Goal: Find specific page/section: Find specific page/section

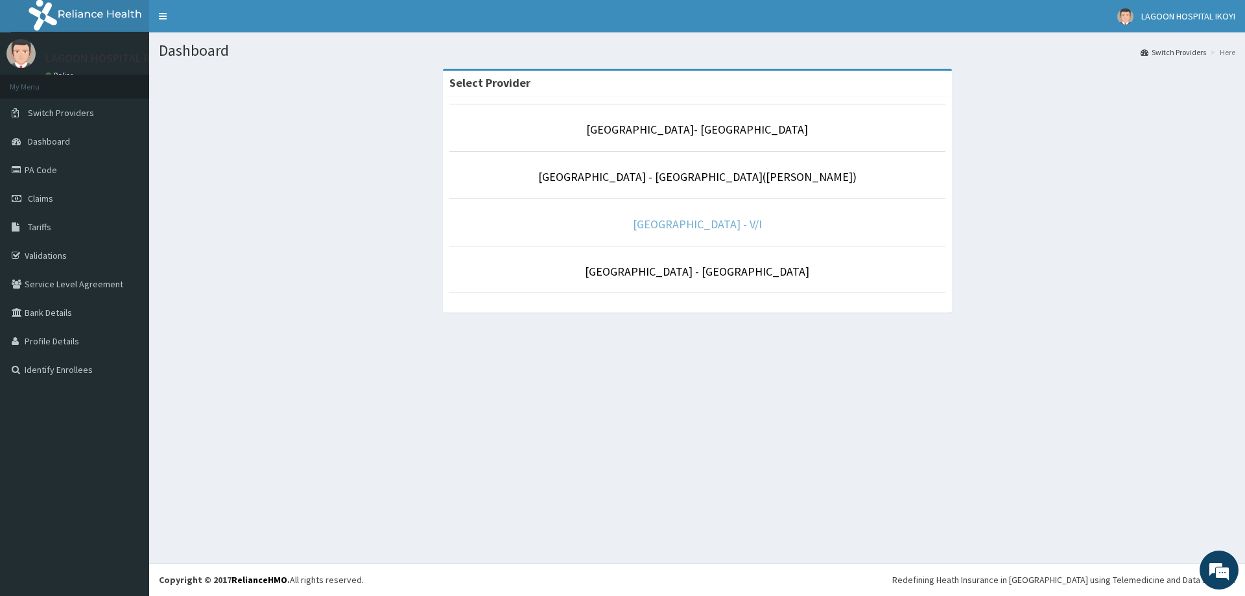
click at [659, 226] on link "[GEOGRAPHIC_DATA] - V/I" at bounding box center [697, 224] width 129 height 15
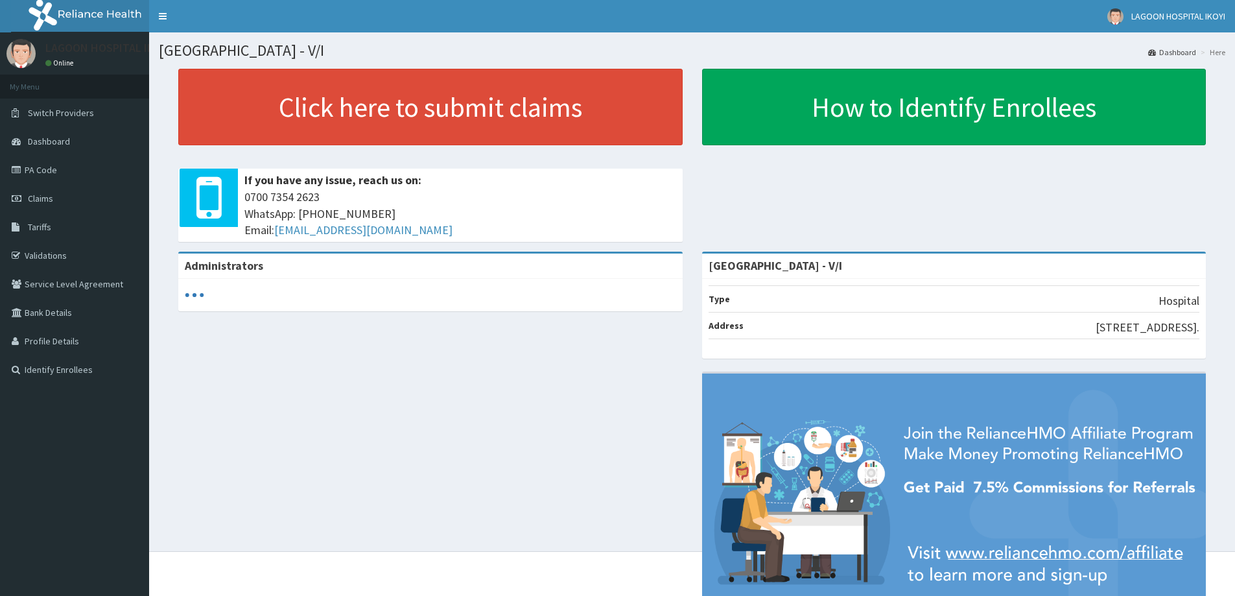
click at [47, 167] on link "PA Code" at bounding box center [74, 170] width 149 height 29
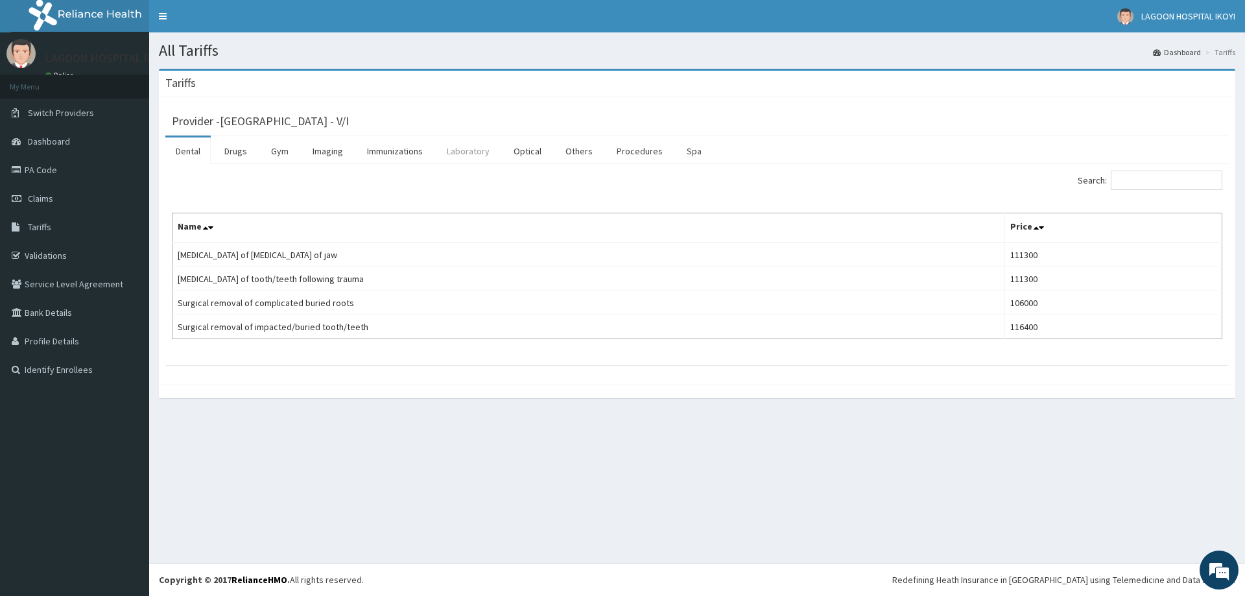
click at [491, 152] on link "Laboratory" at bounding box center [468, 150] width 64 height 27
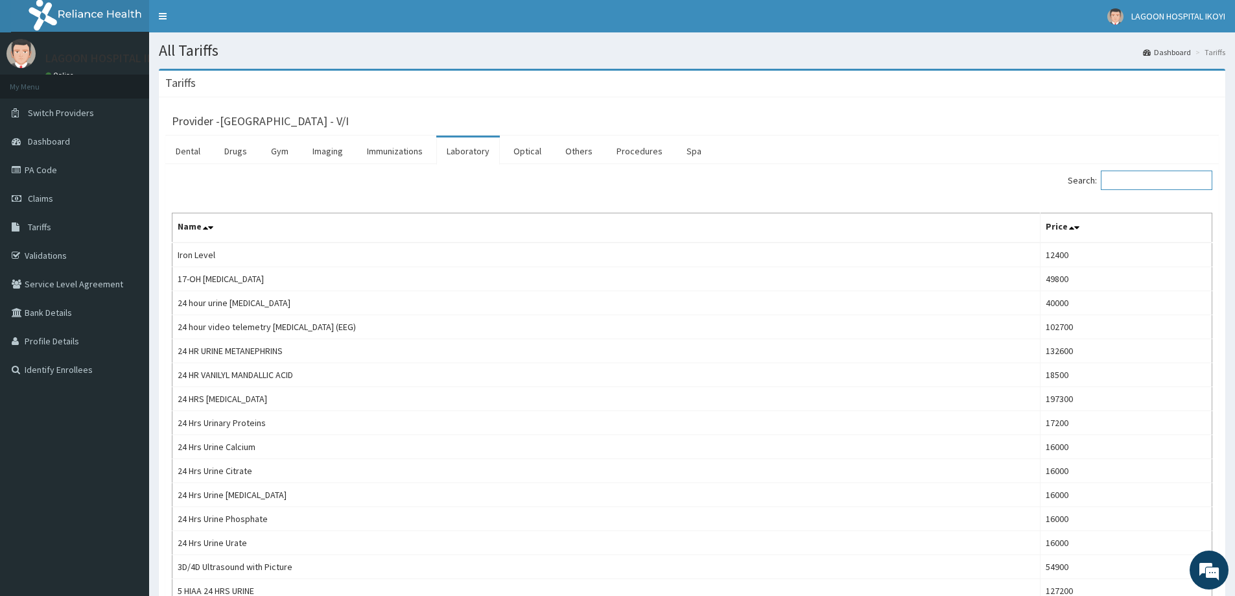
click at [1158, 178] on input "Search:" at bounding box center [1157, 180] width 112 height 19
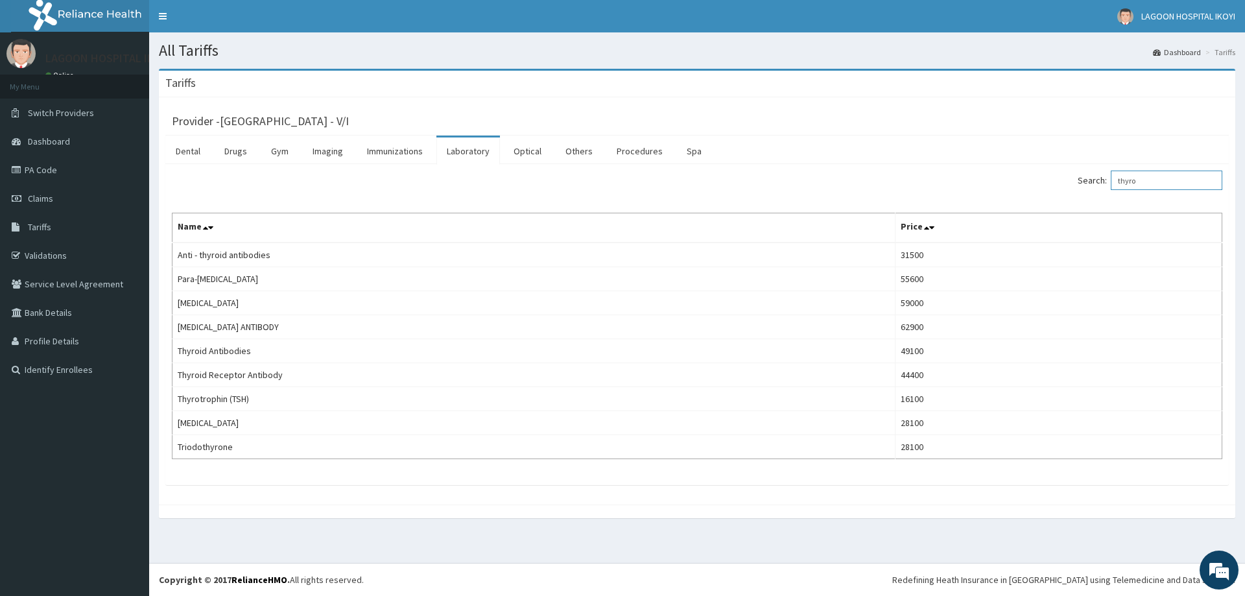
click at [1132, 186] on input "thyro" at bounding box center [1167, 180] width 112 height 19
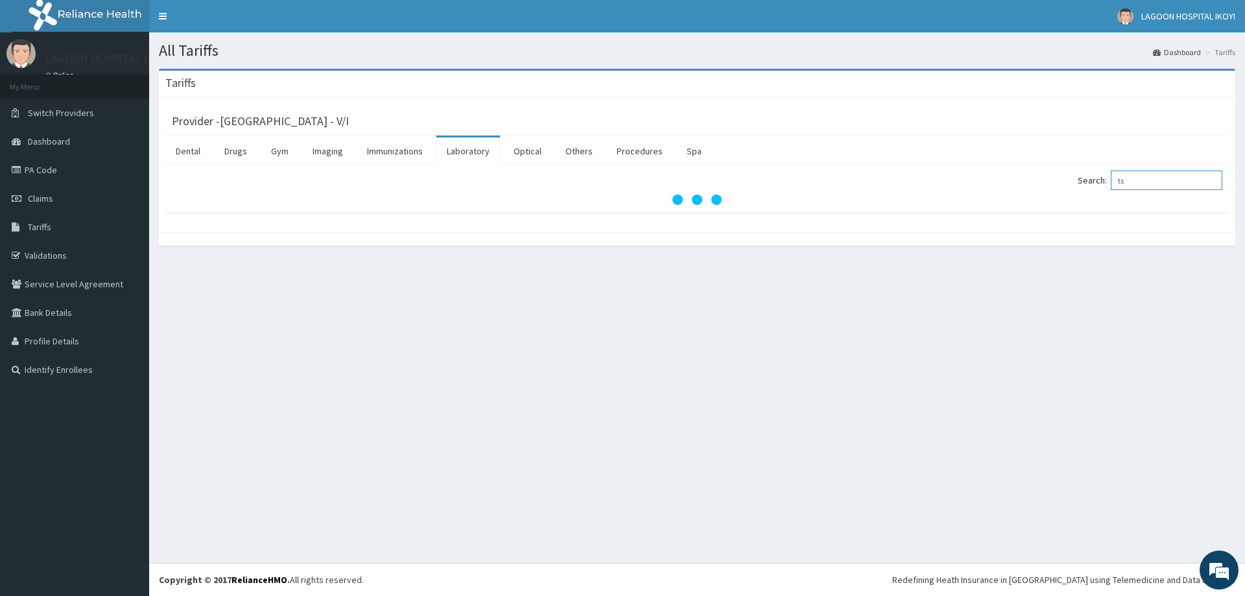
type input "t"
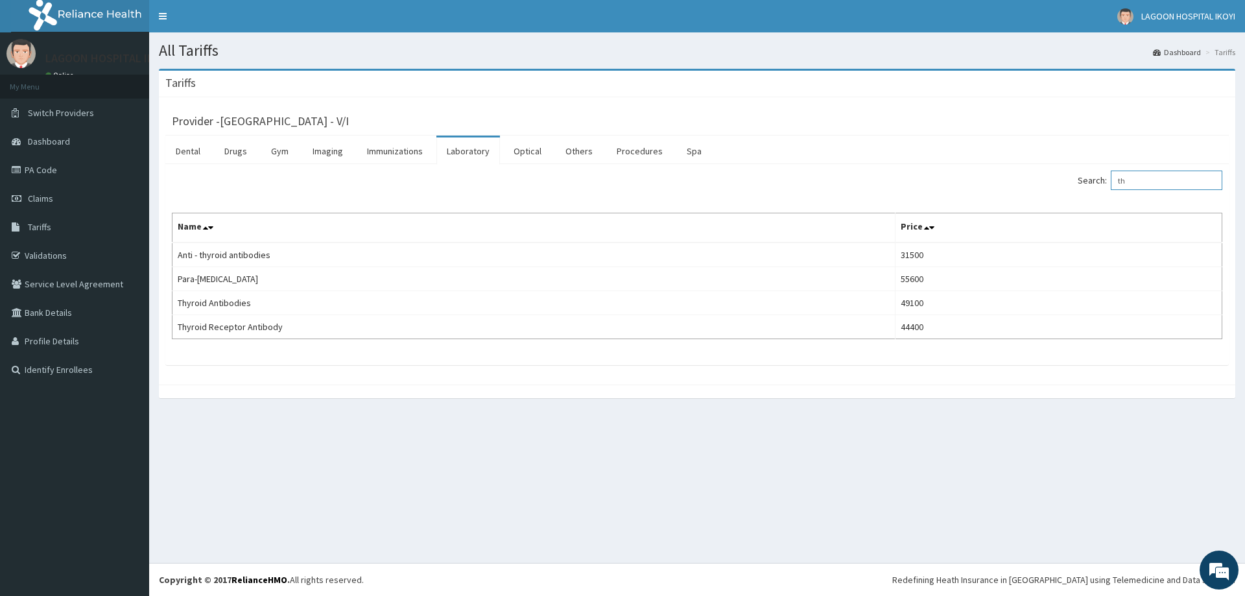
type input "t"
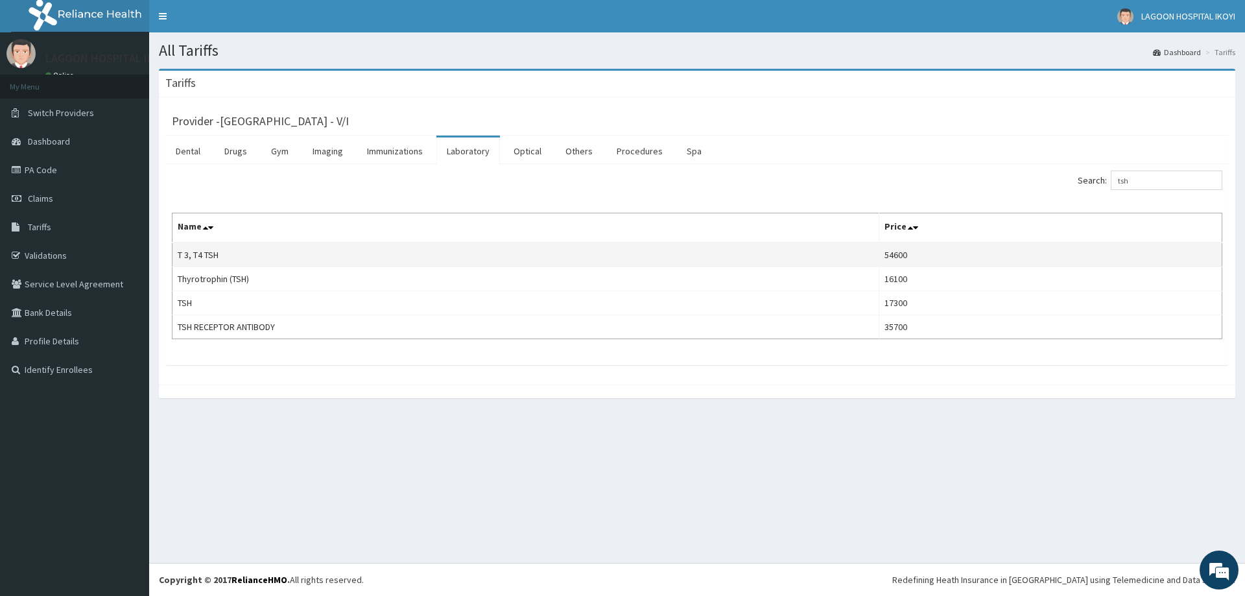
click at [281, 257] on td "T 3, T4 TSH" at bounding box center [526, 255] width 707 height 25
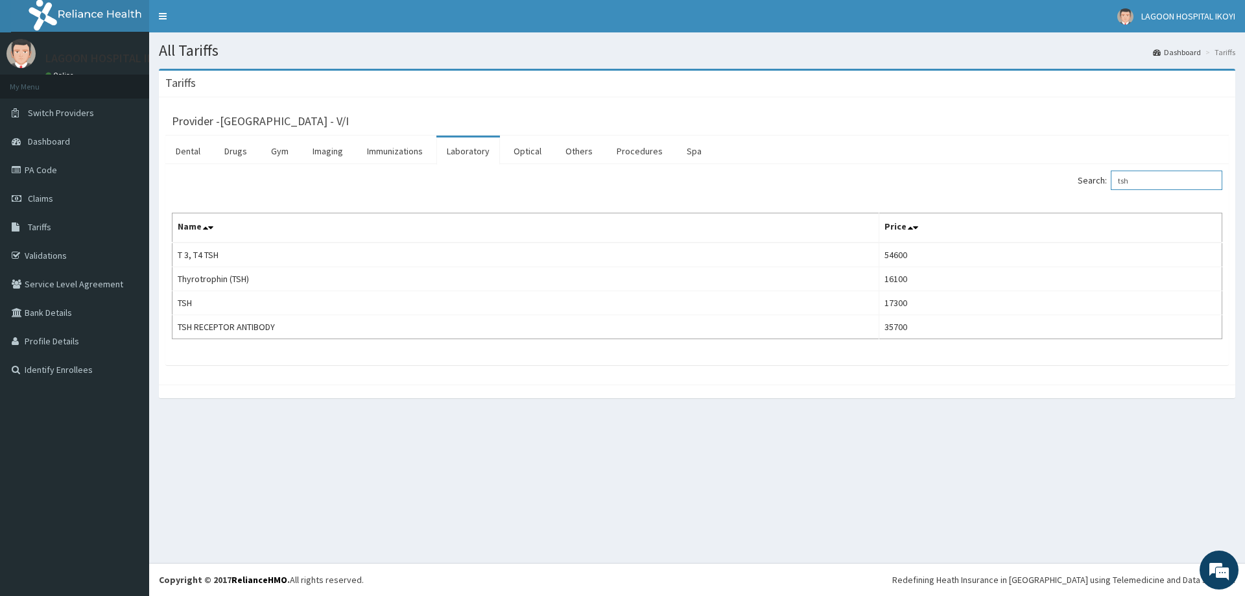
click at [1150, 182] on input "tsh" at bounding box center [1167, 180] width 112 height 19
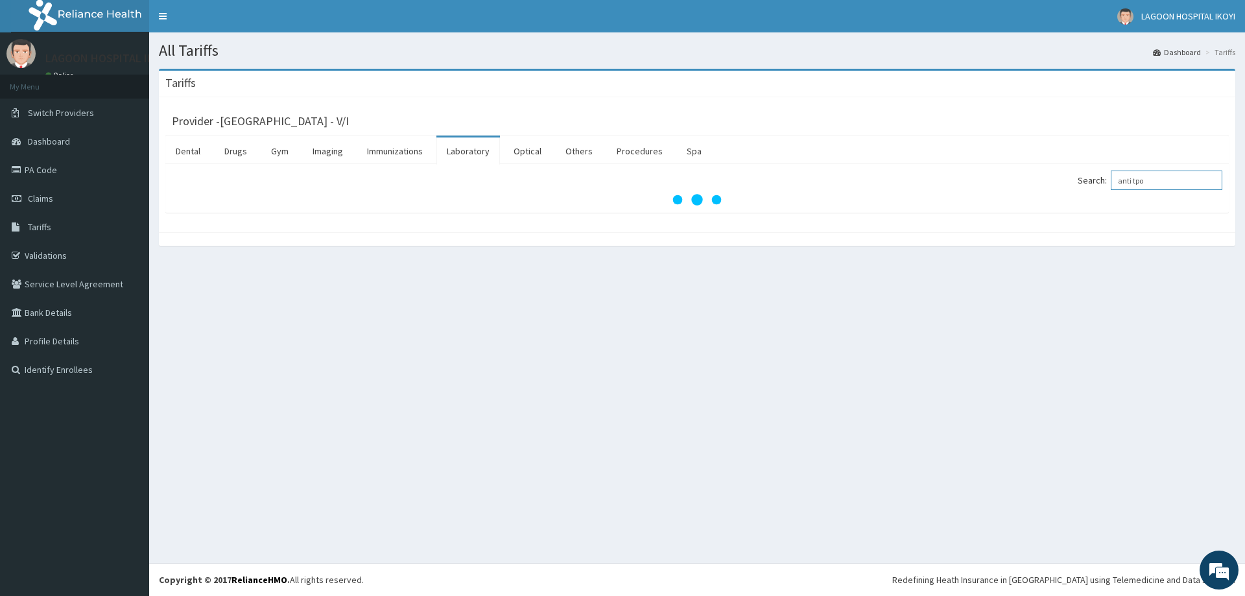
type input "anti tpo"
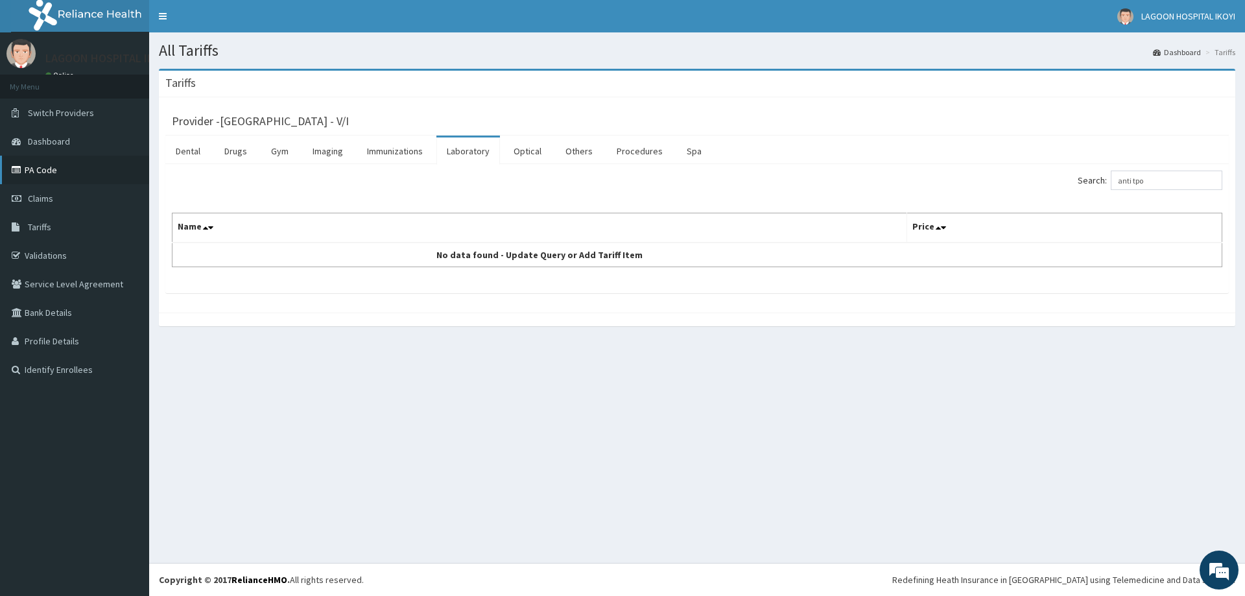
click at [44, 167] on link "PA Code" at bounding box center [74, 170] width 149 height 29
